Goal: Check status: Check status

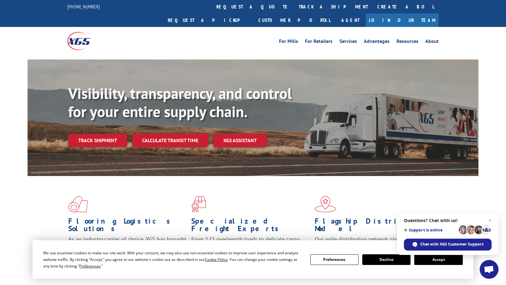
click at [94, 176] on div "Flooring Logistics Solutions As an industry carrier of choice, XGS has brought …" at bounding box center [253, 233] width 451 height 115
click at [491, 221] on span "Open chat" at bounding box center [491, 221] width 8 height 8
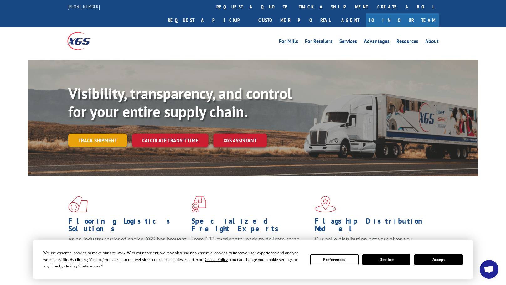
click at [96, 134] on link "Track shipment" at bounding box center [97, 140] width 59 height 13
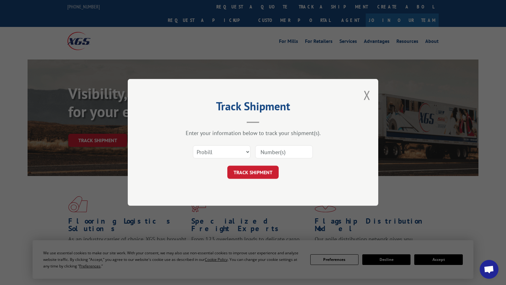
click at [289, 150] on input at bounding box center [284, 152] width 58 height 13
paste input "03569370"
type input "03569370"
click at [256, 173] on button "TRACK SHIPMENT" at bounding box center [253, 172] width 51 height 13
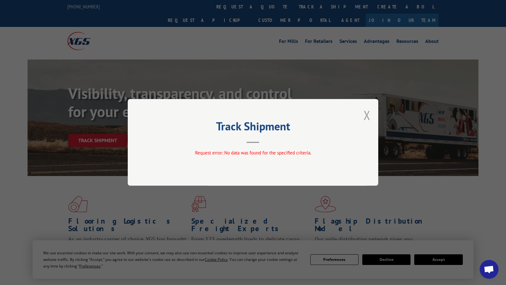
click at [368, 113] on button "Close modal" at bounding box center [367, 115] width 7 height 17
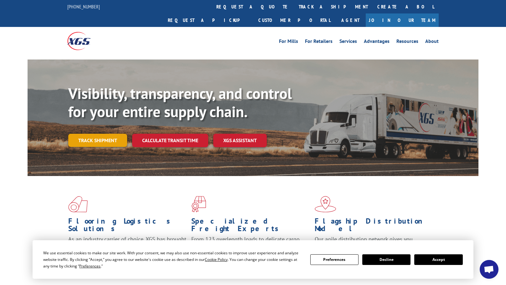
click at [104, 134] on link "Track shipment" at bounding box center [97, 140] width 59 height 13
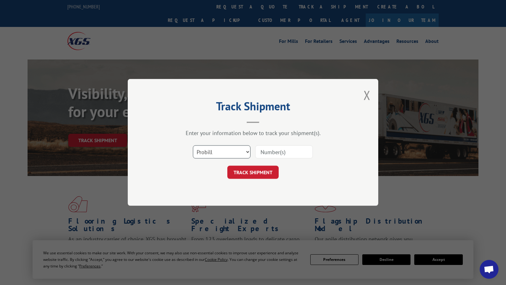
click at [243, 155] on select "Select category... Probill BOL PO" at bounding box center [222, 152] width 58 height 13
select select "po"
click at [193, 146] on select "Select category... Probill BOL PO" at bounding box center [222, 152] width 58 height 13
click at [271, 153] on input at bounding box center [284, 152] width 58 height 13
paste input "03569370"
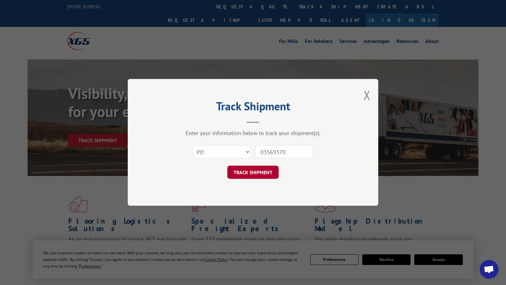
type input "03569370"
click at [262, 175] on button "TRACK SHIPMENT" at bounding box center [253, 172] width 51 height 13
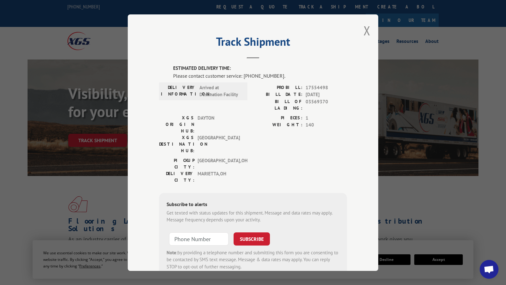
click at [461, 211] on div "Track Shipment ESTIMATED DELIVERY TIME: Please contact customer service: [PHONE…" at bounding box center [253, 142] width 506 height 285
click at [265, 157] on div "PICKUP CITY: [GEOGRAPHIC_DATA] , [GEOGRAPHIC_DATA] DELIVERY CITY: [GEOGRAPHIC_D…" at bounding box center [253, 171] width 188 height 29
click at [489, 164] on div "Track Shipment ESTIMATED DELIVERY TIME: Please contact customer service: [PHONE…" at bounding box center [253, 142] width 506 height 285
drag, startPoint x: 465, startPoint y: 7, endPoint x: 445, endPoint y: 3, distance: 20.4
click at [465, 7] on div "Track Shipment ESTIMATED DELIVERY TIME: Please contact customer service: [PHONE…" at bounding box center [253, 142] width 506 height 285
